Goal: Information Seeking & Learning: Learn about a topic

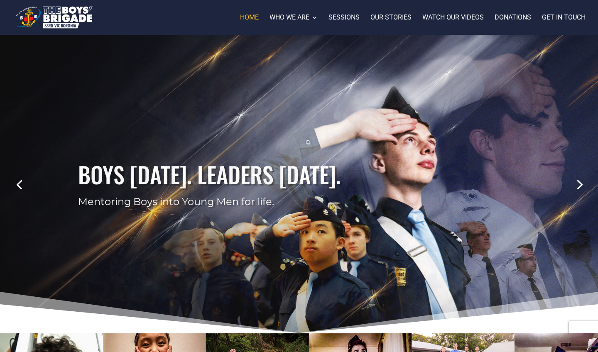
click at [577, 185] on link "Next" at bounding box center [578, 184] width 20 height 20
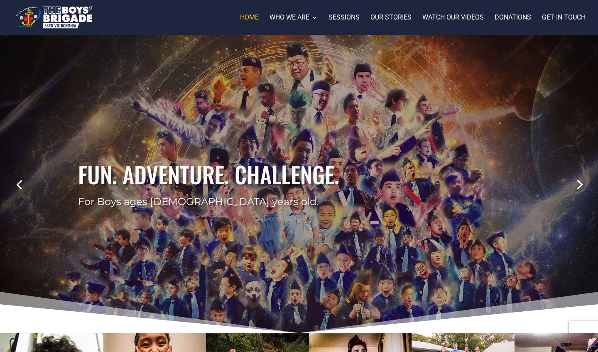
click at [577, 185] on link "Next" at bounding box center [578, 184] width 20 height 20
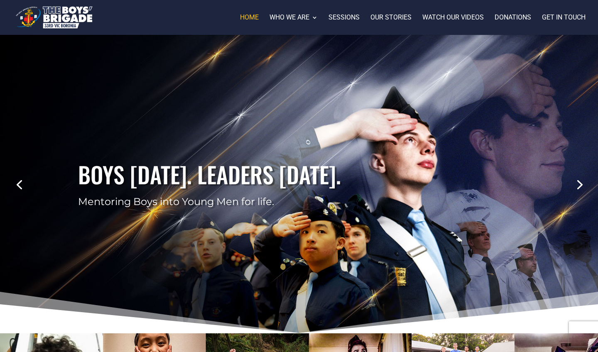
click at [12, 188] on link "Previous" at bounding box center [19, 184] width 20 height 20
click at [19, 186] on link "Previous" at bounding box center [19, 184] width 20 height 20
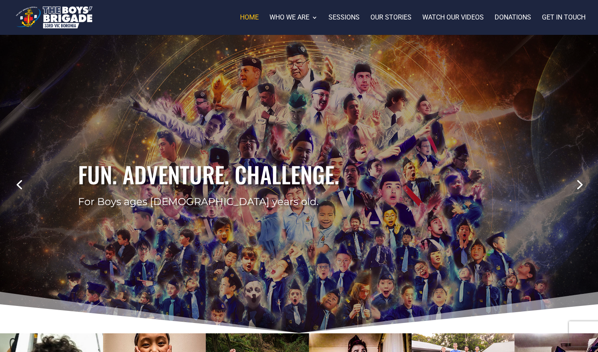
click at [17, 190] on link "Previous" at bounding box center [19, 184] width 20 height 20
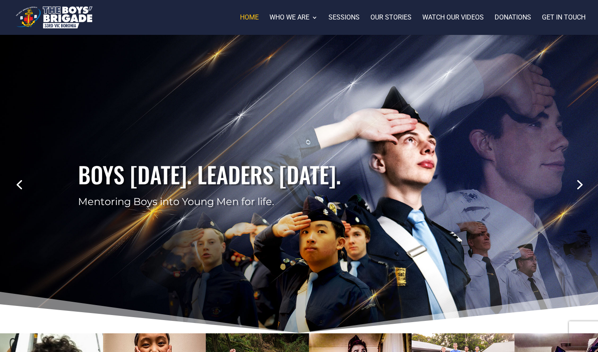
click at [17, 190] on link "Previous" at bounding box center [19, 184] width 20 height 20
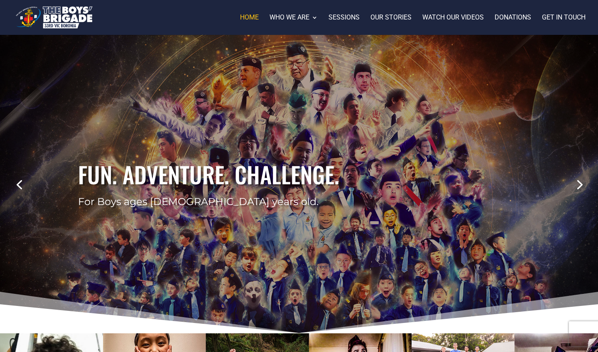
click at [17, 190] on link "Previous" at bounding box center [19, 184] width 20 height 20
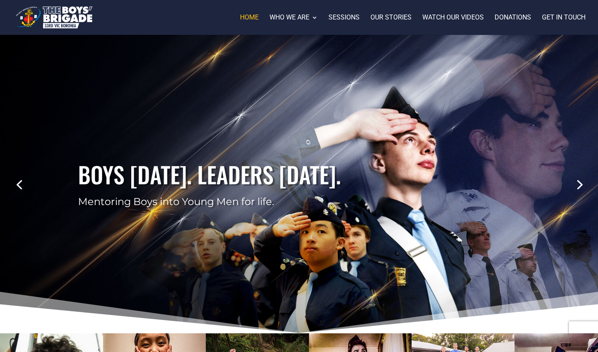
click at [17, 190] on link "Previous" at bounding box center [19, 184] width 20 height 20
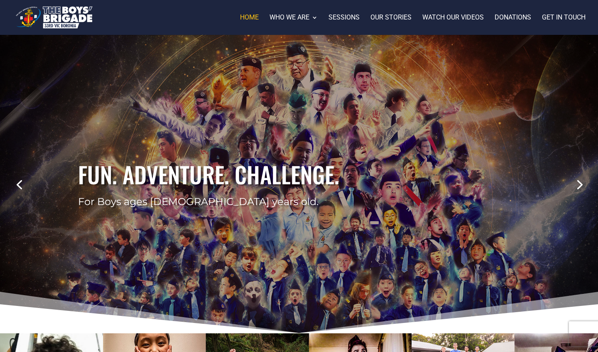
click at [17, 190] on link "Previous" at bounding box center [19, 184] width 20 height 20
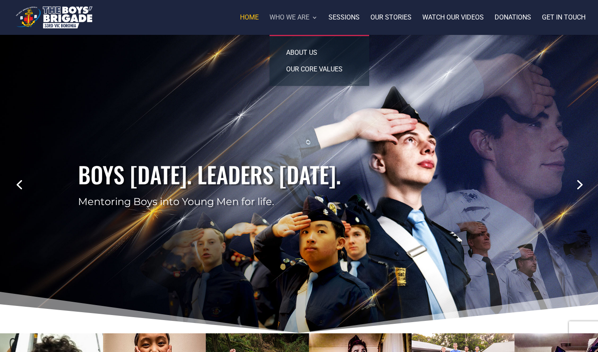
click at [304, 16] on link "Who we are" at bounding box center [293, 25] width 48 height 20
click at [318, 71] on ul "About us Our core values" at bounding box center [319, 60] width 100 height 51
